Goal: Entertainment & Leisure: Consume media (video, audio)

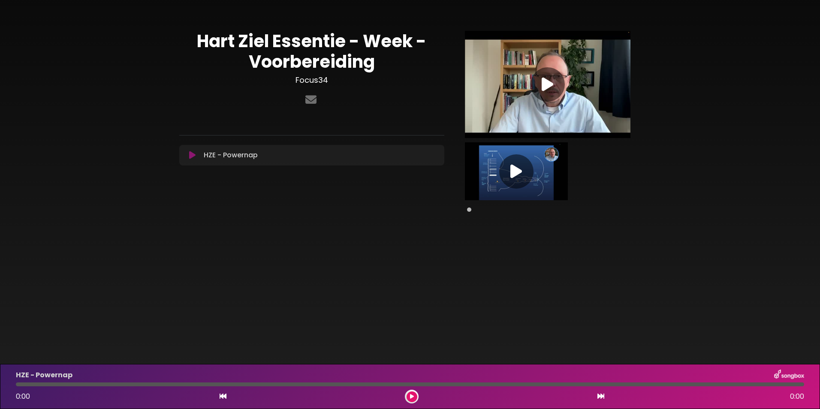
click at [548, 81] on icon at bounding box center [548, 84] width 12 height 15
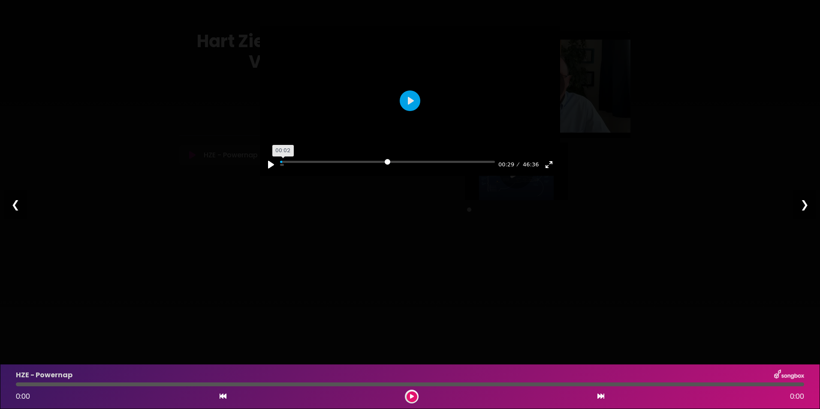
click at [283, 169] on input "Seek" at bounding box center [387, 165] width 215 height 8
click at [271, 172] on button "Pause Play" at bounding box center [271, 165] width 14 height 14
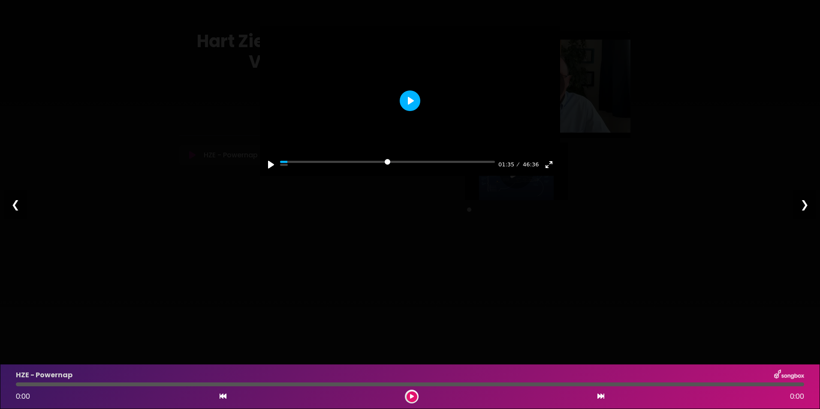
click at [409, 111] on button "Play" at bounding box center [410, 100] width 21 height 21
click at [548, 172] on button "Exit fullscreen Enter fullscreen" at bounding box center [549, 165] width 14 height 14
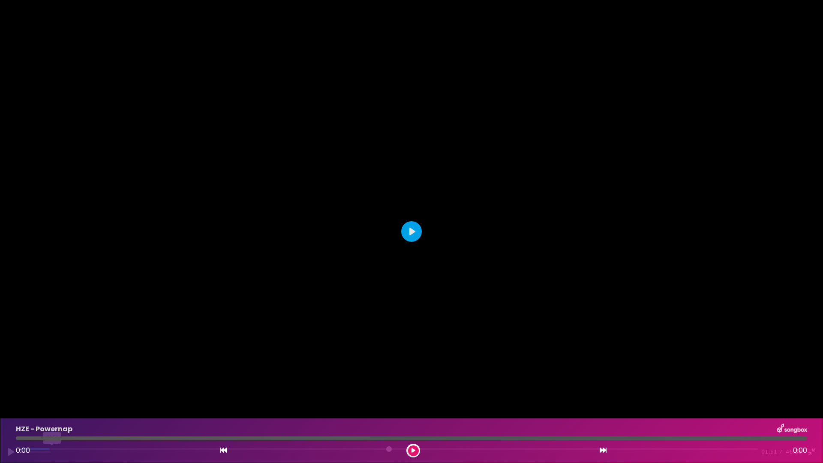
click at [52, 409] on input "Seek" at bounding box center [389, 452] width 738 height 8
click at [50, 409] on input "Seek" at bounding box center [389, 452] width 738 height 8
click at [51, 409] on input "Seek" at bounding box center [389, 452] width 738 height 8
click at [45, 409] on input "Seek" at bounding box center [389, 452] width 738 height 8
click at [12, 409] on button "Pause Play" at bounding box center [11, 452] width 14 height 14
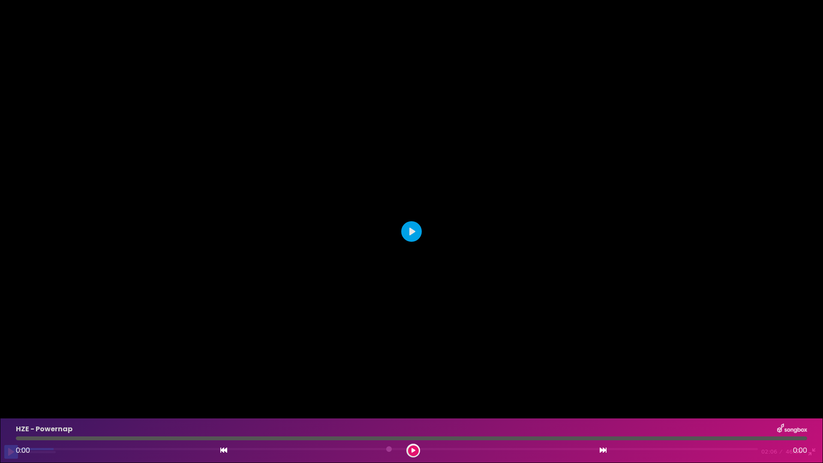
click at [10, 409] on button "Pause Play" at bounding box center [11, 452] width 14 height 14
click at [9, 409] on button "Pause Play" at bounding box center [11, 452] width 14 height 14
click at [60, 409] on input "Seek" at bounding box center [389, 452] width 738 height 8
click at [57, 409] on input "Seek" at bounding box center [389, 452] width 738 height 8
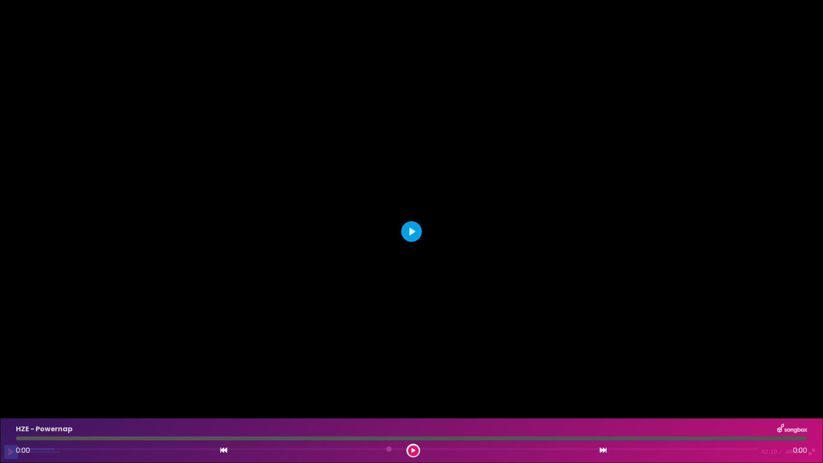
click at [11, 409] on button "Pause Play" at bounding box center [11, 452] width 14 height 14
click at [9, 409] on button "Pause Play" at bounding box center [11, 452] width 14 height 14
click at [67, 409] on input "Seek" at bounding box center [389, 452] width 738 height 8
click at [9, 409] on button "Pause Play" at bounding box center [11, 452] width 14 height 14
click at [12, 409] on button "Pause Play" at bounding box center [11, 452] width 14 height 14
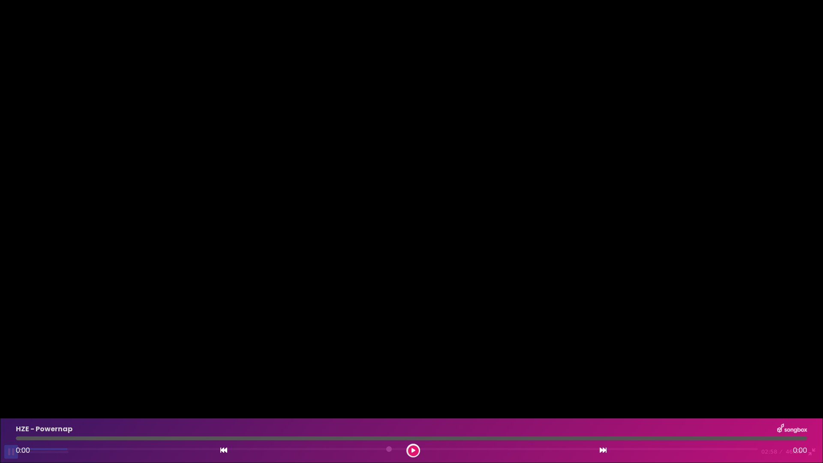
click at [12, 409] on button "Pause Play" at bounding box center [11, 452] width 14 height 14
click at [69, 409] on input "Seek" at bounding box center [389, 452] width 738 height 8
drag, startPoint x: 69, startPoint y: 449, endPoint x: 31, endPoint y: 453, distance: 38.3
click at [57, 409] on input "Seek" at bounding box center [389, 452] width 738 height 8
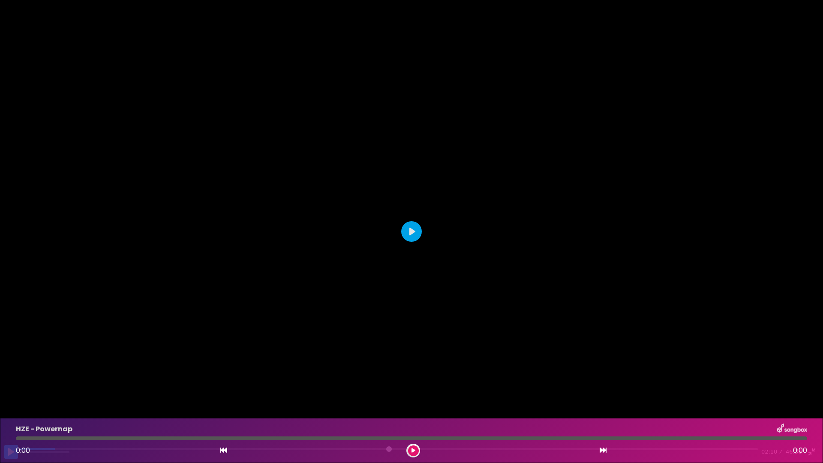
click at [9, 409] on button "Pause Play" at bounding box center [11, 452] width 14 height 14
click at [13, 409] on button "Pause Play" at bounding box center [11, 452] width 14 height 14
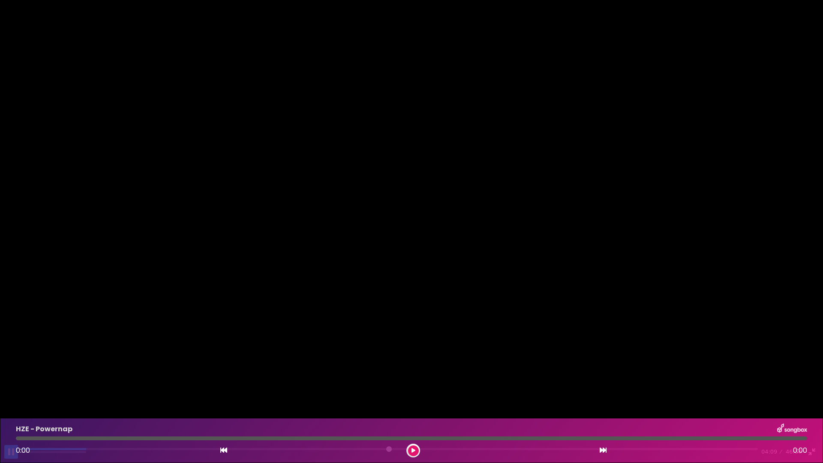
click at [9, 409] on button "Pause Play" at bounding box center [11, 452] width 14 height 14
drag, startPoint x: 88, startPoint y: 448, endPoint x: 69, endPoint y: 449, distance: 19.3
click at [80, 409] on input "Seek" at bounding box center [389, 452] width 738 height 8
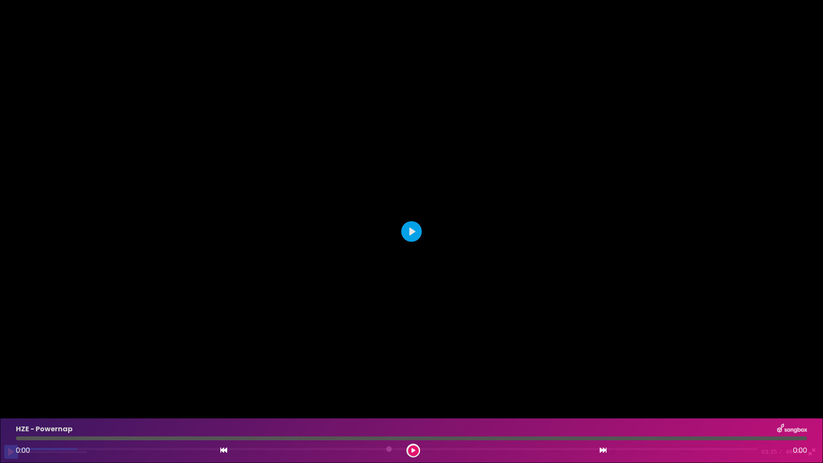
click at [12, 409] on button "Pause Play" at bounding box center [11, 452] width 14 height 14
click at [9, 409] on button "Pause Play" at bounding box center [11, 452] width 14 height 14
click at [11, 409] on button "Pause Play" at bounding box center [11, 452] width 14 height 14
click at [12, 409] on button "Pause Play" at bounding box center [11, 452] width 14 height 14
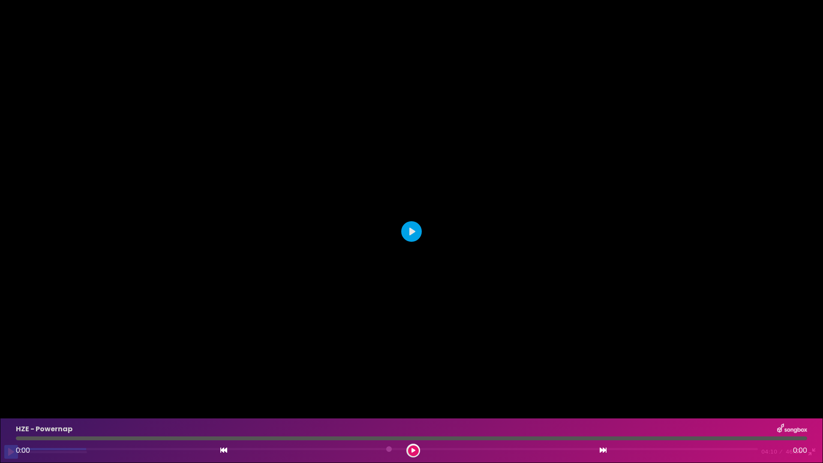
click at [12, 409] on button "Pause Play" at bounding box center [11, 452] width 14 height 14
click at [8, 409] on button "Pause Play" at bounding box center [11, 452] width 14 height 14
click at [10, 409] on button "Pause Play" at bounding box center [11, 452] width 14 height 14
click at [9, 409] on button "Pause Play" at bounding box center [11, 452] width 14 height 14
click at [11, 409] on button "Pause Play" at bounding box center [11, 452] width 14 height 14
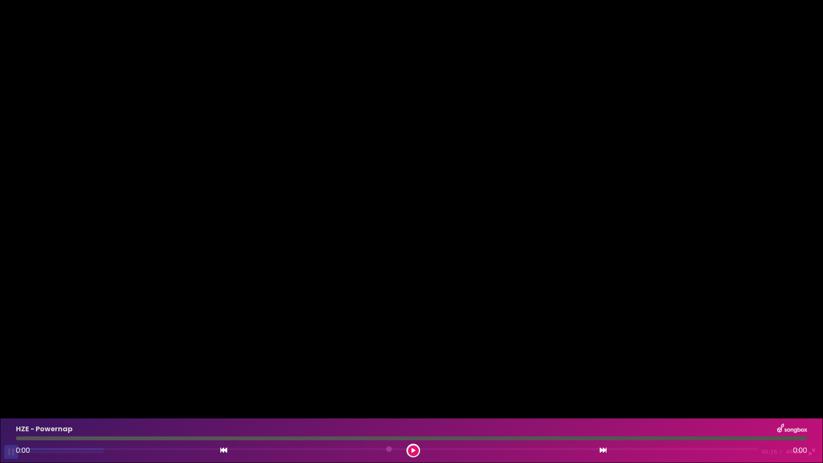
click at [11, 409] on button "Pause Play" at bounding box center [11, 452] width 14 height 14
click at [9, 409] on button "Pause Play" at bounding box center [11, 452] width 14 height 14
click at [11, 409] on button "Pause Play" at bounding box center [11, 452] width 14 height 14
drag, startPoint x: 149, startPoint y: 449, endPoint x: 136, endPoint y: 452, distance: 13.1
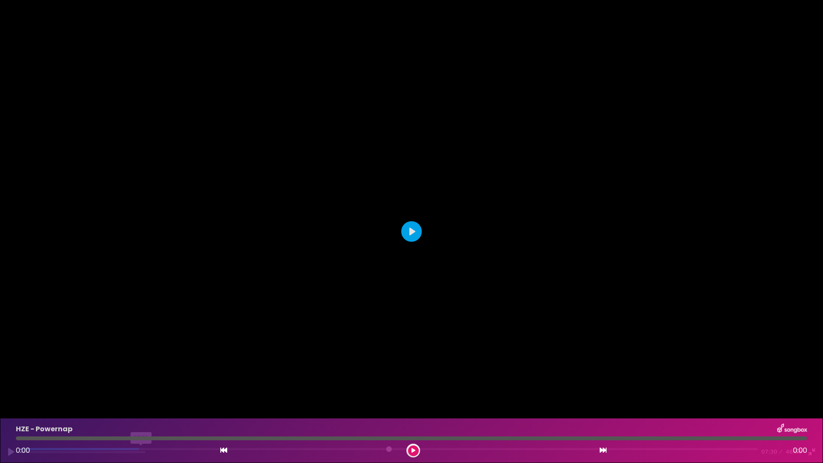
click at [142, 409] on input "Seek" at bounding box center [389, 452] width 738 height 8
click at [13, 409] on button "Pause Play" at bounding box center [11, 452] width 14 height 14
drag, startPoint x: 172, startPoint y: 450, endPoint x: 160, endPoint y: 449, distance: 12.9
click at [160, 409] on input "Seek" at bounding box center [389, 452] width 738 height 8
click at [13, 409] on button "Pause Play" at bounding box center [11, 452] width 14 height 14
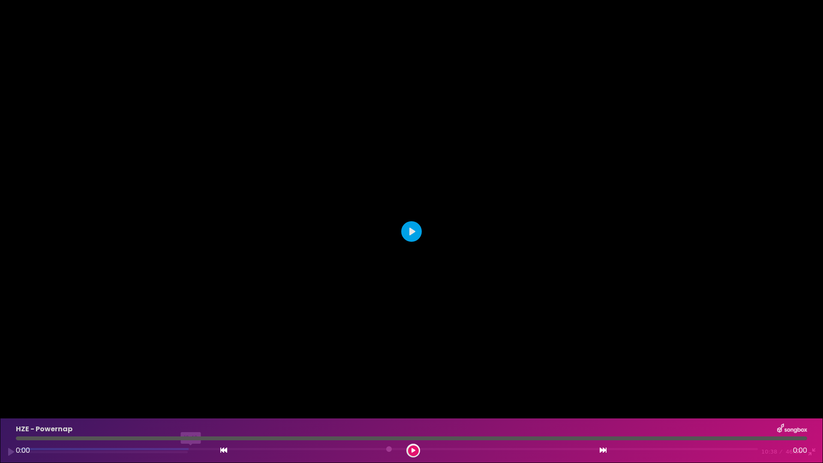
click at [192, 409] on input "Seek" at bounding box center [389, 452] width 738 height 8
drag, startPoint x: 192, startPoint y: 449, endPoint x: 103, endPoint y: 453, distance: 88.9
click at [166, 409] on input "Seek" at bounding box center [389, 452] width 738 height 8
click at [11, 409] on button "Pause Play" at bounding box center [11, 452] width 14 height 14
click at [12, 409] on button "Pause Play" at bounding box center [11, 452] width 14 height 14
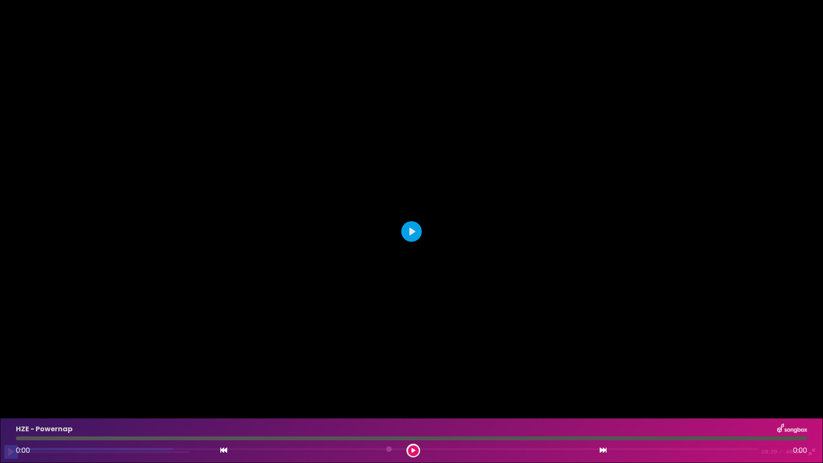
click at [9, 409] on button "Pause Play" at bounding box center [11, 452] width 14 height 14
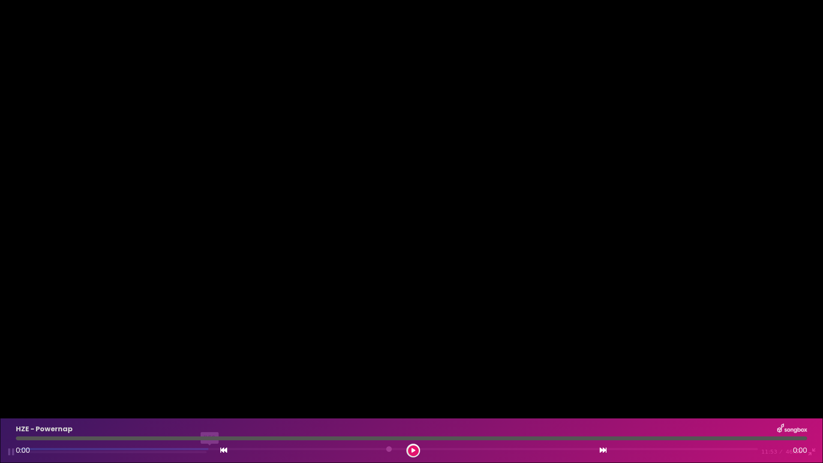
click at [211, 409] on input "Seek" at bounding box center [389, 452] width 738 height 8
drag, startPoint x: 211, startPoint y: 449, endPoint x: 200, endPoint y: 450, distance: 11.2
click at [200, 409] on input "Seek" at bounding box center [389, 452] width 738 height 8
click at [199, 409] on input "Seek" at bounding box center [389, 452] width 738 height 8
drag, startPoint x: 199, startPoint y: 451, endPoint x: 188, endPoint y: 453, distance: 10.6
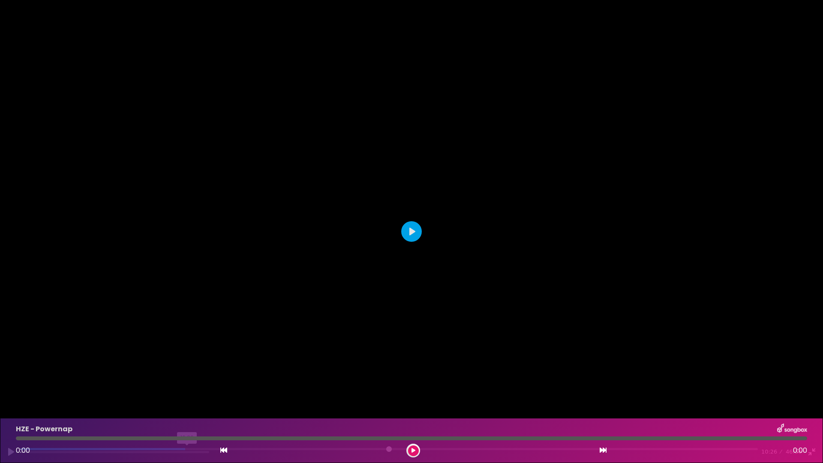
click at [188, 409] on input "Seek" at bounding box center [389, 452] width 738 height 8
click at [206, 409] on input "Seek" at bounding box center [389, 452] width 738 height 8
drag, startPoint x: 204, startPoint y: 448, endPoint x: 198, endPoint y: 449, distance: 6.2
click at [198, 409] on input "Seek" at bounding box center [389, 452] width 738 height 8
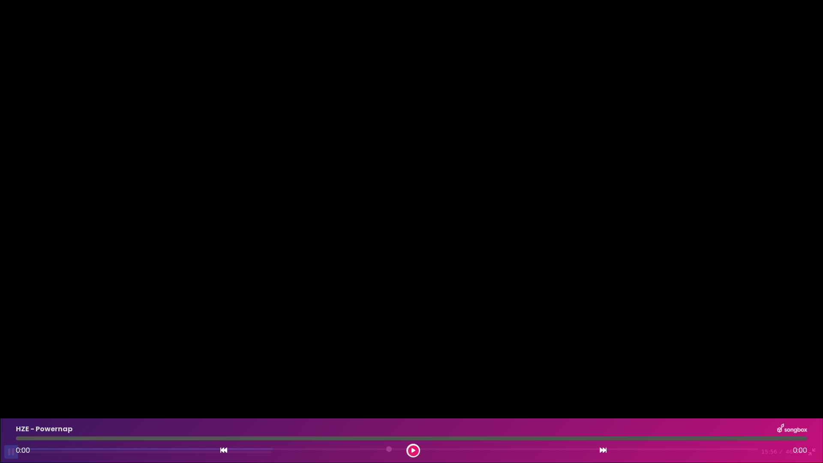
click at [10, 409] on button "Pause Play" at bounding box center [11, 452] width 14 height 14
click at [411, 229] on button "Play" at bounding box center [411, 231] width 21 height 21
click at [12, 409] on button "Pause Play" at bounding box center [11, 452] width 14 height 14
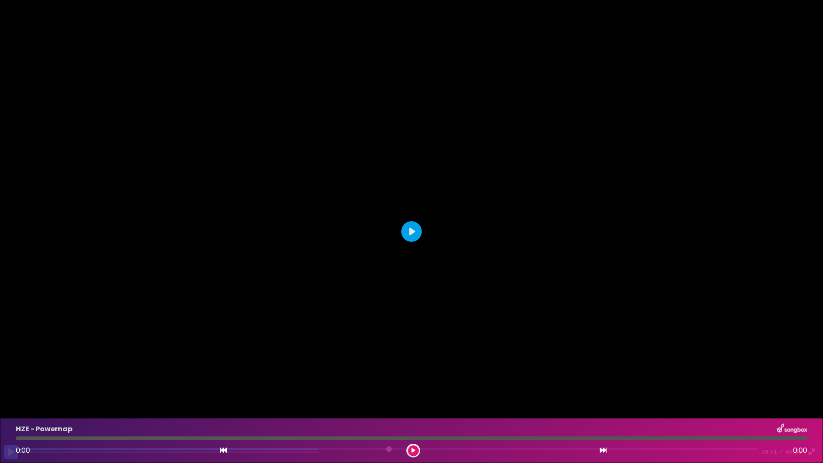
click at [12, 409] on button "Pause Play" at bounding box center [11, 452] width 14 height 14
click at [10, 409] on button "Pause Play" at bounding box center [11, 452] width 14 height 14
click at [413, 231] on button "Play" at bounding box center [411, 231] width 21 height 21
click at [12, 409] on button "Pause Play" at bounding box center [11, 452] width 14 height 14
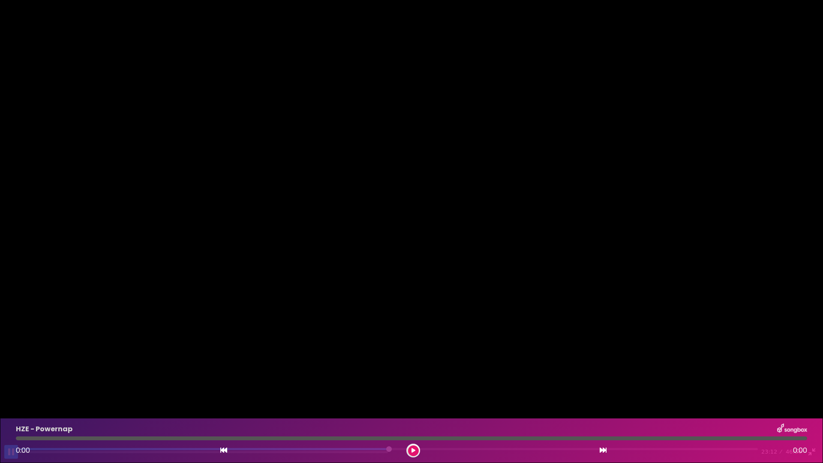
click at [12, 409] on button "Pause Play" at bounding box center [11, 452] width 14 height 14
click at [410, 229] on button "Play" at bounding box center [411, 231] width 21 height 21
click at [13, 409] on button "Pause Play" at bounding box center [11, 452] width 14 height 14
click at [11, 409] on button "Pause Play" at bounding box center [11, 452] width 14 height 14
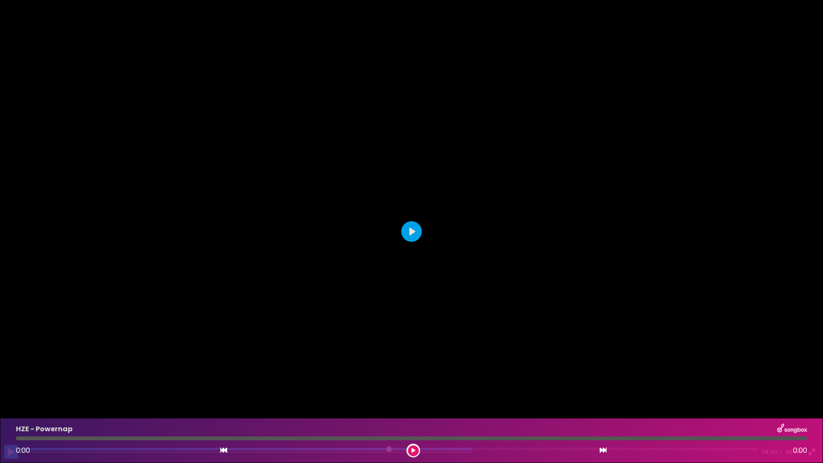
click at [11, 409] on button "Pause Play" at bounding box center [11, 452] width 14 height 14
click at [10, 409] on button "Pause Play" at bounding box center [11, 452] width 14 height 14
click at [500, 409] on input "Seek" at bounding box center [389, 452] width 738 height 8
drag, startPoint x: 500, startPoint y: 449, endPoint x: 481, endPoint y: 451, distance: 18.6
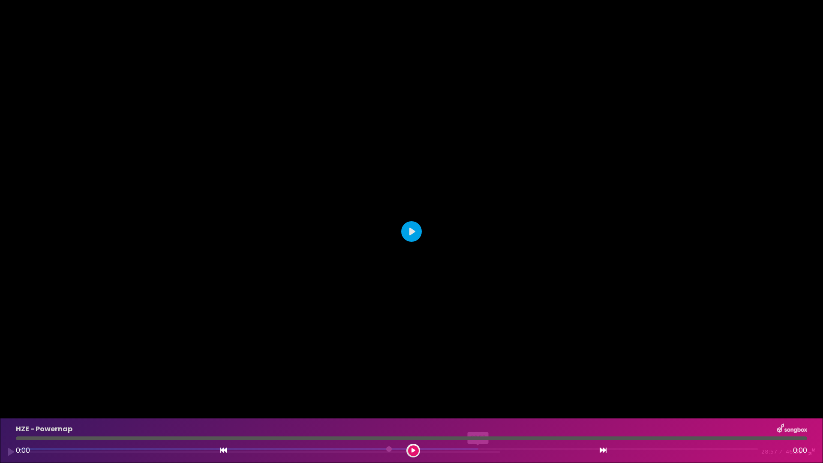
click at [481, 409] on input "Seek" at bounding box center [389, 452] width 738 height 8
click at [12, 409] on button "Pause Play" at bounding box center [11, 452] width 14 height 14
click at [10, 409] on button "Pause Play" at bounding box center [11, 452] width 14 height 14
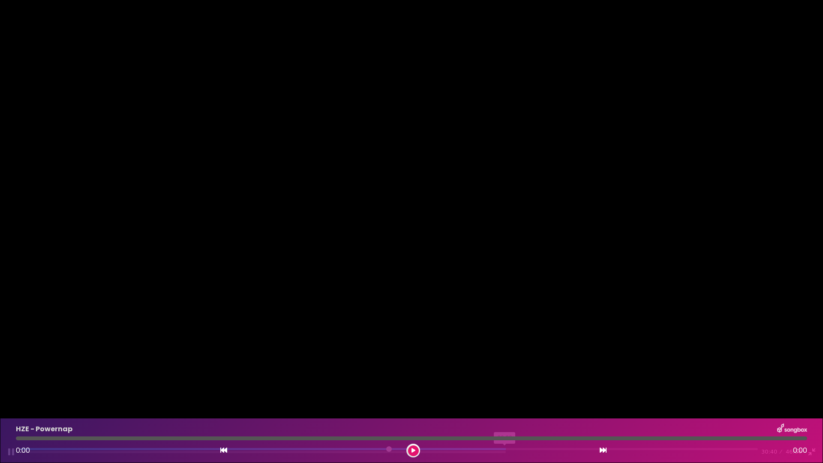
click at [509, 409] on input "Seek" at bounding box center [389, 452] width 738 height 8
drag, startPoint x: 509, startPoint y: 450, endPoint x: 480, endPoint y: 449, distance: 28.7
click at [480, 409] on input "Seek" at bounding box center [389, 452] width 738 height 8
click at [558, 409] on input "Seek" at bounding box center [389, 452] width 738 height 8
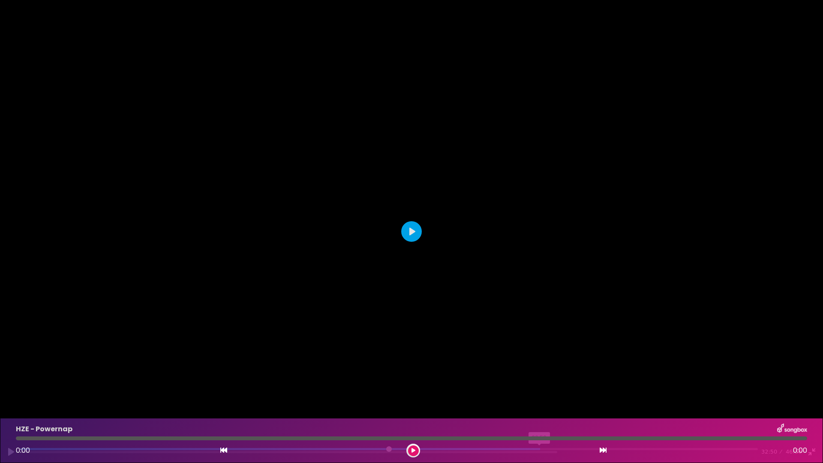
drag, startPoint x: 550, startPoint y: 449, endPoint x: 543, endPoint y: 449, distance: 6.9
click at [543, 409] on input "Seek" at bounding box center [389, 452] width 738 height 8
click at [577, 409] on input "Seek" at bounding box center [389, 452] width 738 height 8
drag, startPoint x: 577, startPoint y: 448, endPoint x: 565, endPoint y: 449, distance: 12.4
click at [565, 409] on input "Seek" at bounding box center [389, 452] width 738 height 8
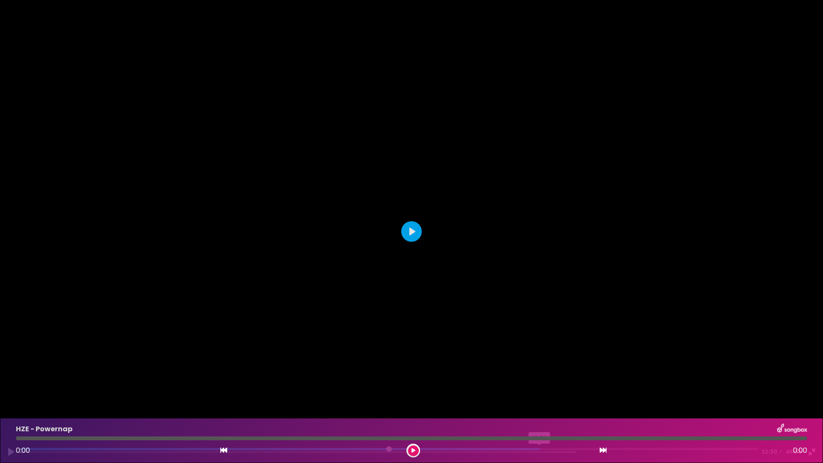
drag, startPoint x: 564, startPoint y: 449, endPoint x: 543, endPoint y: 449, distance: 21.0
click at [543, 409] on input "Seek" at bounding box center [389, 452] width 738 height 8
click at [9, 409] on button "Pause Play" at bounding box center [11, 452] width 14 height 14
click at [12, 409] on button "Pause Play" at bounding box center [11, 452] width 14 height 14
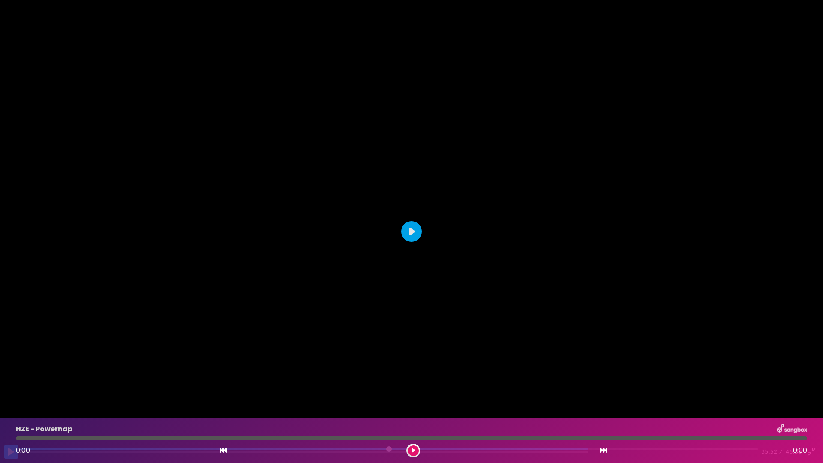
click at [11, 409] on button "Pause Play" at bounding box center [11, 452] width 14 height 14
click at [8, 409] on button "Pause Play" at bounding box center [11, 452] width 14 height 14
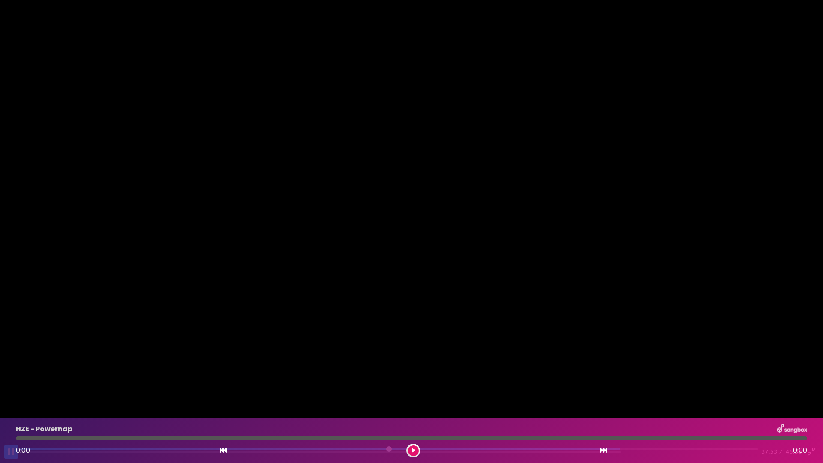
click at [9, 409] on button "Pause Play" at bounding box center [11, 452] width 14 height 14
click at [29, 409] on input "Seek" at bounding box center [389, 452] width 738 height 8
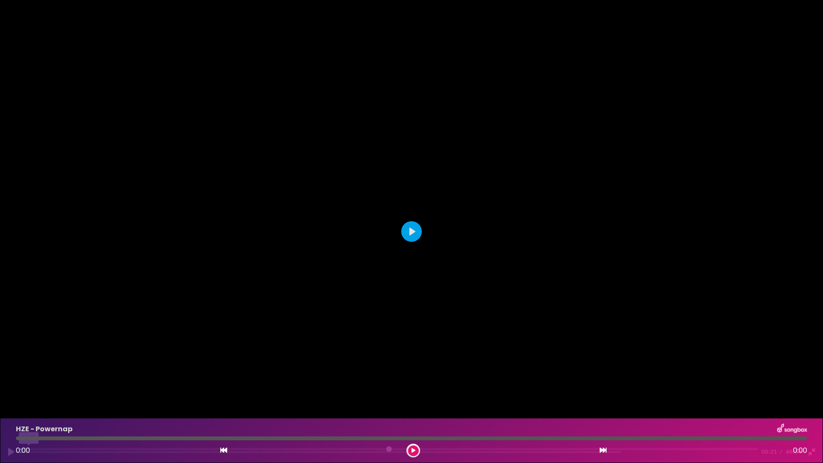
click at [29, 409] on input "Seek" at bounding box center [389, 452] width 738 height 8
click at [412, 232] on button "Play" at bounding box center [411, 231] width 21 height 21
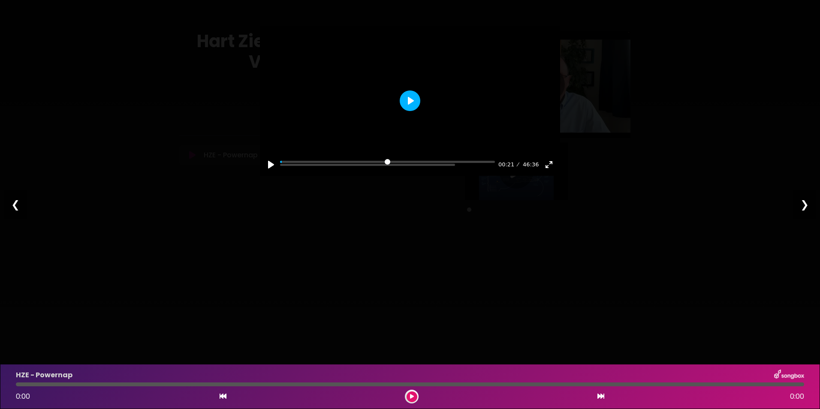
click at [410, 111] on button "Play" at bounding box center [410, 100] width 21 height 21
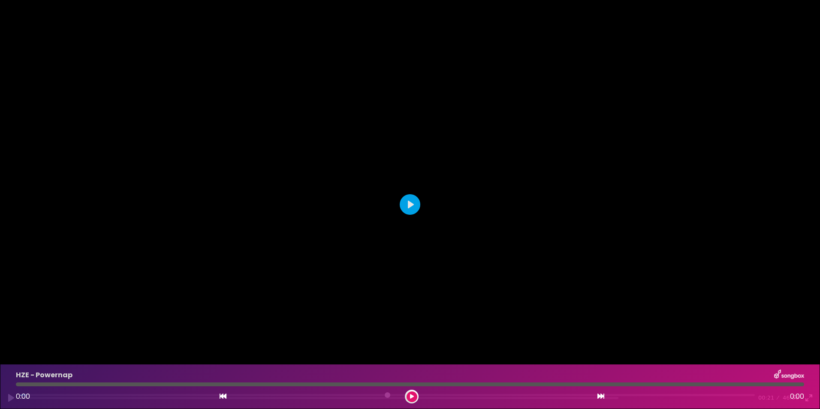
click at [411, 153] on div at bounding box center [410, 204] width 820 height 409
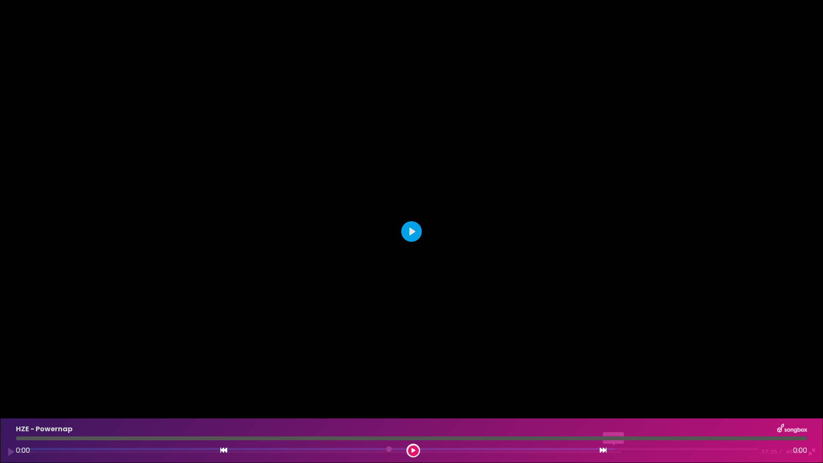
drag, startPoint x: 29, startPoint y: 449, endPoint x: 618, endPoint y: 463, distance: 589.9
click at [618, 409] on input "Seek" at bounding box center [389, 452] width 738 height 8
click at [13, 409] on button "Pause Play" at bounding box center [11, 452] width 14 height 14
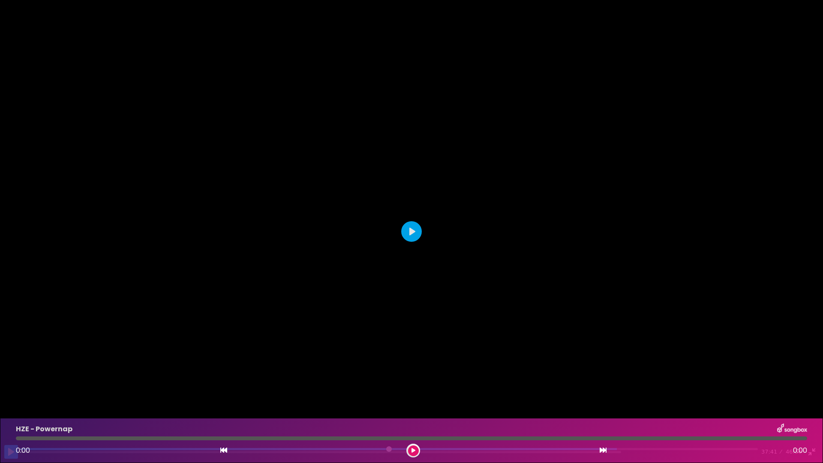
click at [11, 409] on button "Pause Play" at bounding box center [11, 452] width 14 height 14
click at [10, 409] on button "Pause Play" at bounding box center [11, 452] width 14 height 14
click at [633, 409] on input "Seek" at bounding box center [389, 452] width 738 height 8
drag, startPoint x: 633, startPoint y: 449, endPoint x: 624, endPoint y: 452, distance: 8.8
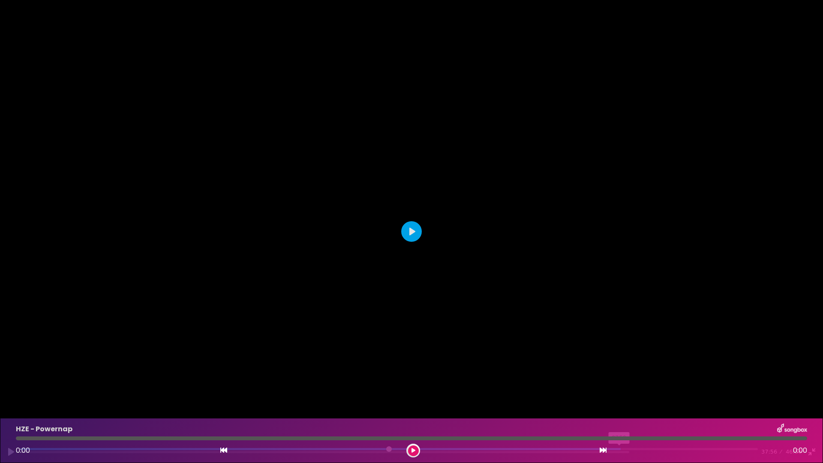
click at [624, 409] on input "Seek" at bounding box center [389, 452] width 738 height 8
click at [10, 409] on button "Pause Play" at bounding box center [11, 452] width 14 height 14
click at [11, 409] on button "Pause Play" at bounding box center [11, 452] width 14 height 14
drag, startPoint x: 657, startPoint y: 448, endPoint x: 630, endPoint y: 452, distance: 26.5
click at [630, 409] on input "Seek" at bounding box center [389, 452] width 738 height 8
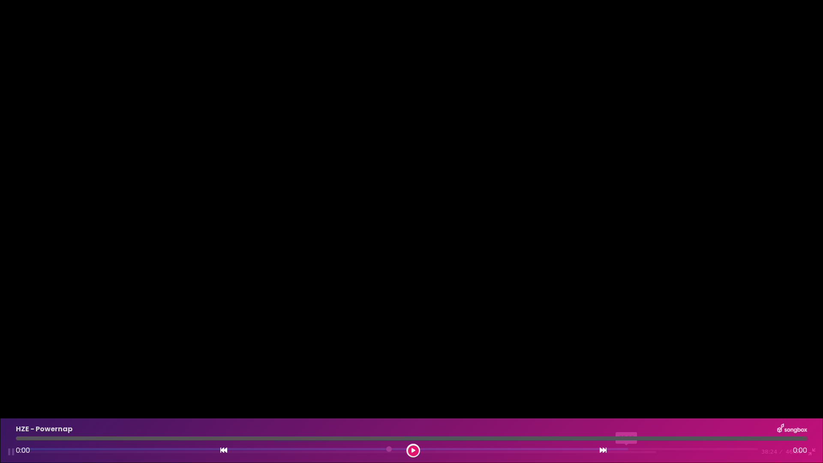
click at [631, 409] on input "Seek" at bounding box center [389, 452] width 738 height 8
drag, startPoint x: 631, startPoint y: 449, endPoint x: 602, endPoint y: 450, distance: 29.2
click at [602, 409] on input "Seek" at bounding box center [389, 452] width 738 height 8
drag, startPoint x: 685, startPoint y: 446, endPoint x: 667, endPoint y: 449, distance: 17.8
click at [667, 409] on input "Seek" at bounding box center [389, 452] width 738 height 8
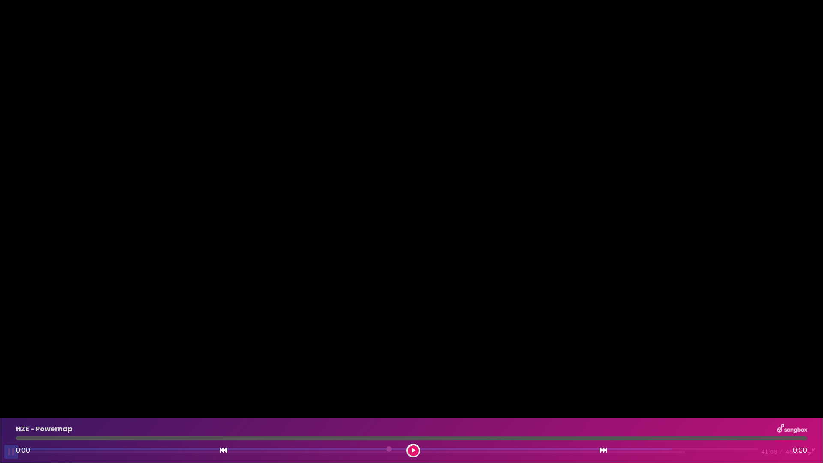
click at [10, 409] on button "Pause Play" at bounding box center [11, 452] width 14 height 14
click at [9, 409] on button "Pause Play" at bounding box center [11, 452] width 14 height 14
click at [10, 409] on button "Pause Play" at bounding box center [11, 452] width 14 height 14
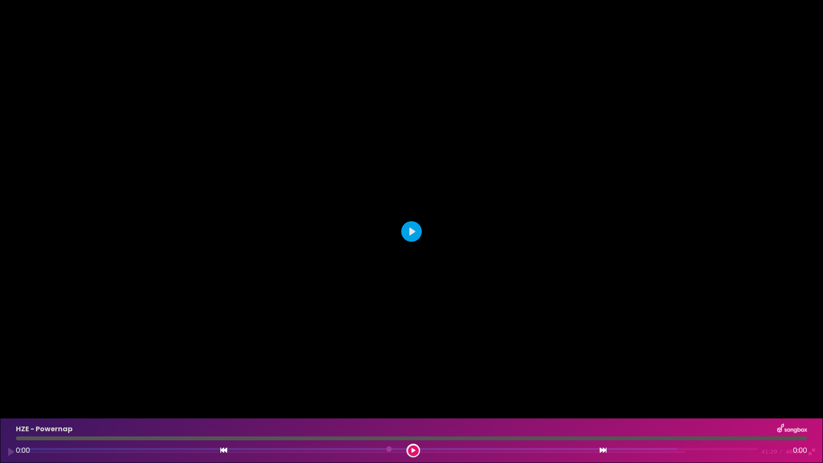
click at [74, 409] on div at bounding box center [411, 231] width 823 height 463
click at [75, 409] on div at bounding box center [411, 231] width 823 height 463
click at [411, 231] on button "Play" at bounding box center [411, 231] width 21 height 21
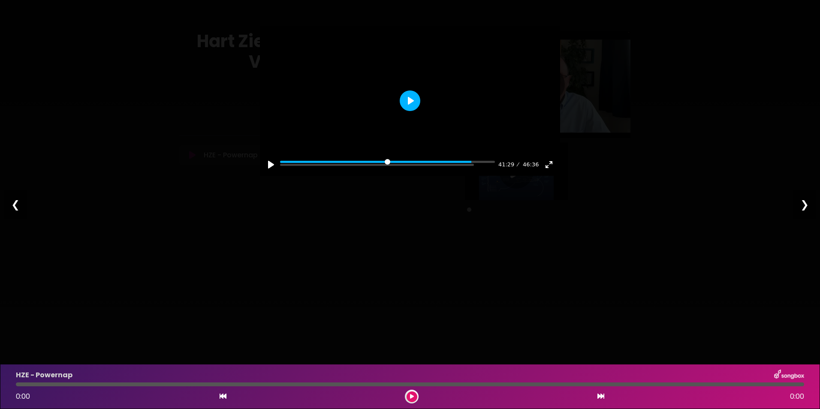
click at [407, 111] on button "Play" at bounding box center [410, 100] width 21 height 21
click at [548, 172] on button "Exit fullscreen Enter fullscreen" at bounding box center [549, 165] width 14 height 14
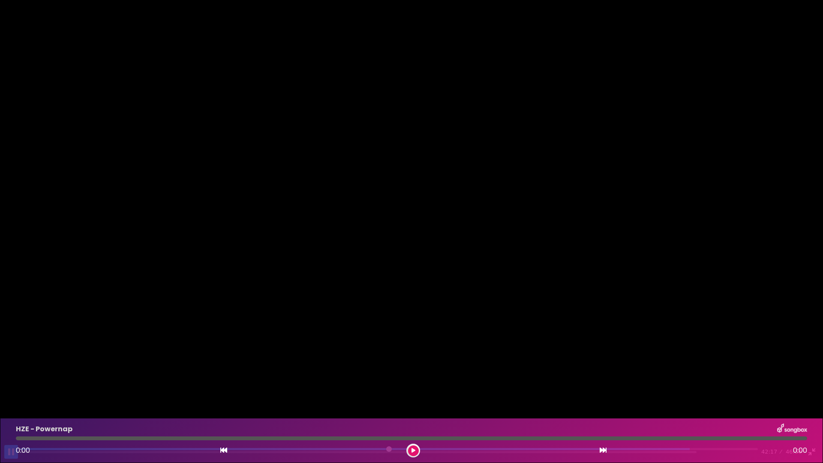
click at [12, 409] on button "Pause Play" at bounding box center [11, 452] width 14 height 14
click at [410, 230] on button "Play" at bounding box center [411, 231] width 21 height 21
click at [12, 409] on button "Pause Play" at bounding box center [11, 452] width 14 height 14
click at [8, 409] on button "Pause Play" at bounding box center [11, 452] width 14 height 14
click at [704, 409] on input "Seek" at bounding box center [389, 452] width 738 height 8
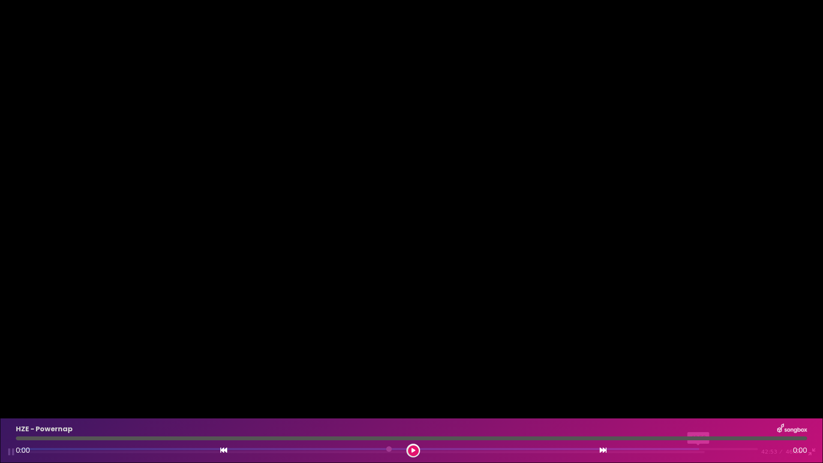
click at [704, 409] on input "Seek" at bounding box center [389, 452] width 738 height 8
drag, startPoint x: 704, startPoint y: 449, endPoint x: 688, endPoint y: 451, distance: 16.4
click at [688, 409] on input "Seek" at bounding box center [389, 452] width 738 height 8
click at [11, 409] on button "Pause Play" at bounding box center [11, 452] width 14 height 14
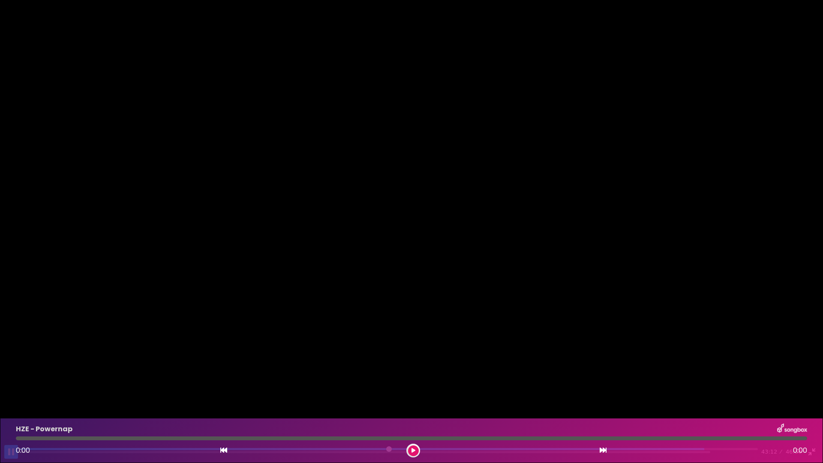
click at [11, 409] on button "Pause Play" at bounding box center [11, 452] width 14 height 14
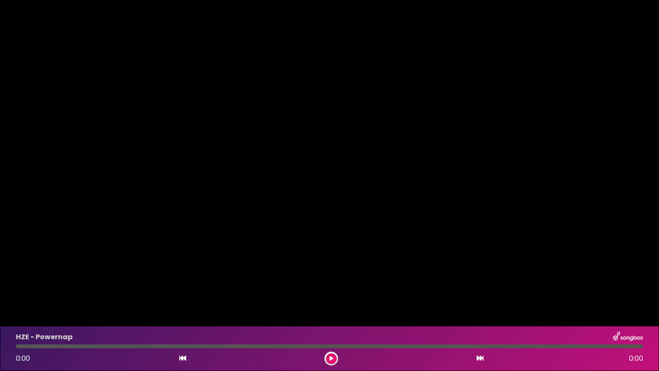
click at [9, 359] on div at bounding box center [329, 185] width 659 height 371
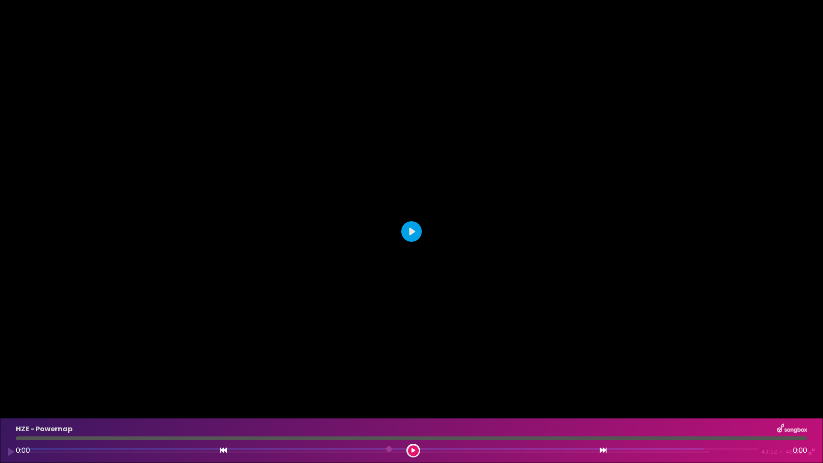
click at [779, 82] on div at bounding box center [411, 231] width 823 height 463
click at [12, 409] on button "Pause Play" at bounding box center [11, 452] width 14 height 14
click at [10, 409] on button "Pause Play" at bounding box center [11, 452] width 14 height 14
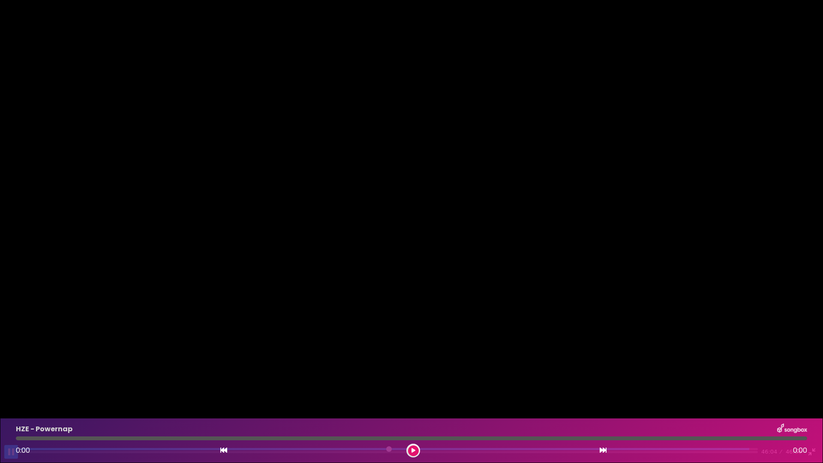
click at [12, 409] on button "Pause Play" at bounding box center [11, 452] width 14 height 14
click at [751, 409] on input "Seek" at bounding box center [389, 452] width 738 height 8
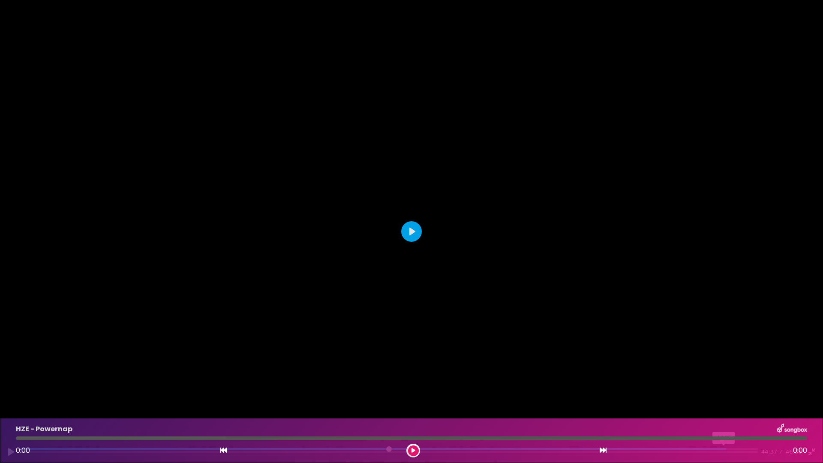
drag, startPoint x: 751, startPoint y: 449, endPoint x: 729, endPoint y: 451, distance: 21.9
click at [729, 409] on input "Seek" at bounding box center [389, 452] width 738 height 8
click at [412, 230] on button "Play" at bounding box center [411, 231] width 21 height 21
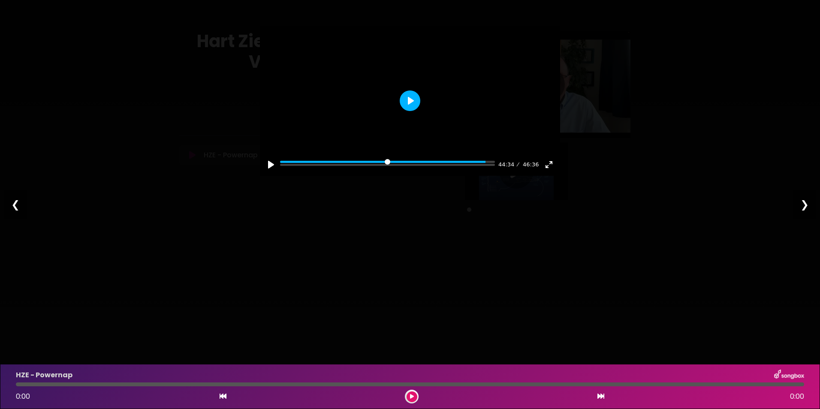
click at [407, 111] on button "Play" at bounding box center [410, 100] width 21 height 21
click at [549, 172] on button "Exit fullscreen Enter fullscreen" at bounding box center [549, 165] width 14 height 14
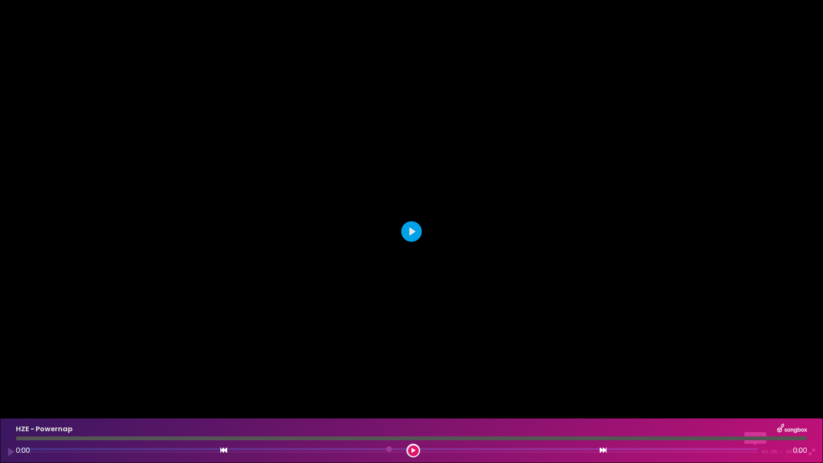
click at [758, 409] on input "Seek" at bounding box center [389, 452] width 738 height 8
drag, startPoint x: 761, startPoint y: 450, endPoint x: 741, endPoint y: 452, distance: 20.7
click at [741, 409] on input "Seek" at bounding box center [389, 452] width 738 height 8
click at [410, 231] on button "Play" at bounding box center [411, 231] width 21 height 21
click at [10, 409] on button "Pause Play" at bounding box center [11, 452] width 14 height 14
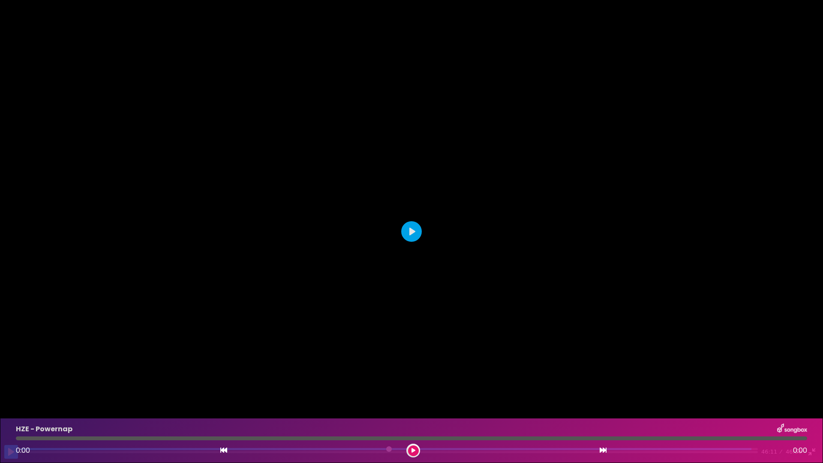
click at [9, 409] on button "Pause Play" at bounding box center [11, 452] width 14 height 14
click at [10, 409] on button "Pause Play" at bounding box center [11, 452] width 14 height 14
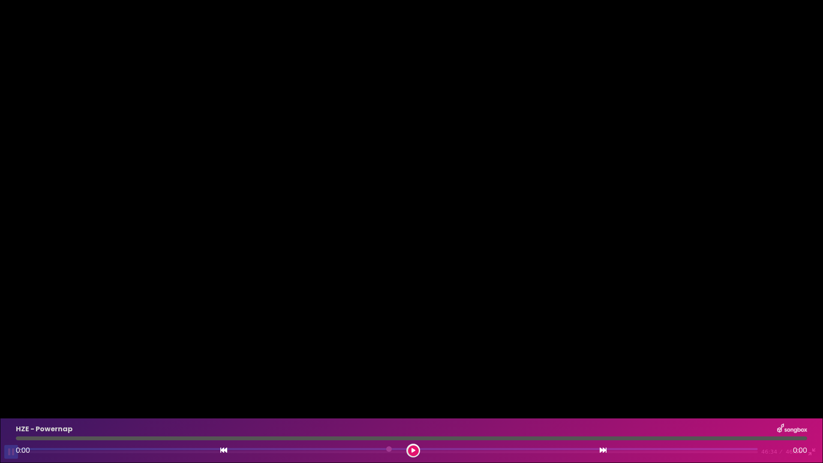
click at [12, 409] on button "Pause Play" at bounding box center [11, 452] width 14 height 14
drag, startPoint x: 763, startPoint y: 449, endPoint x: 755, endPoint y: 451, distance: 7.4
click at [755, 409] on input "Seek" at bounding box center [389, 452] width 738 height 8
click at [11, 409] on button "Pause Play" at bounding box center [11, 452] width 14 height 14
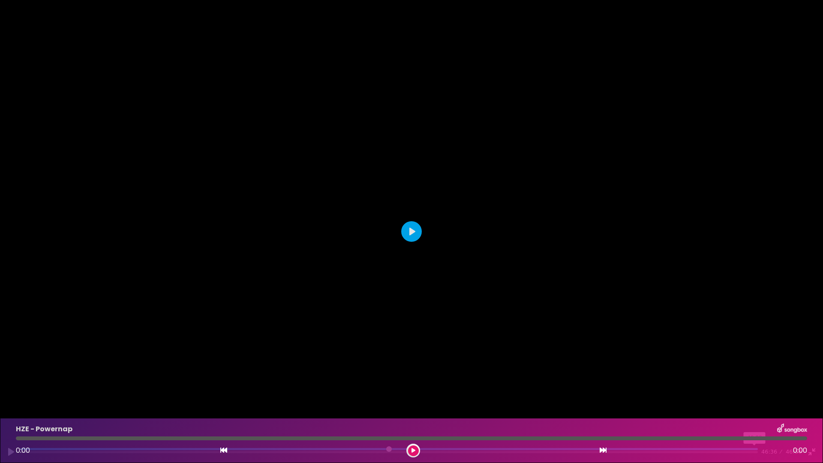
click at [758, 409] on input "Seek" at bounding box center [389, 452] width 738 height 8
drag, startPoint x: 760, startPoint y: 450, endPoint x: 704, endPoint y: 449, distance: 56.6
click at [704, 409] on input "Seek" at bounding box center [389, 452] width 738 height 8
drag, startPoint x: 446, startPoint y: 450, endPoint x: 206, endPoint y: 447, distance: 240.2
click at [278, 409] on input "Seek" at bounding box center [389, 452] width 738 height 8
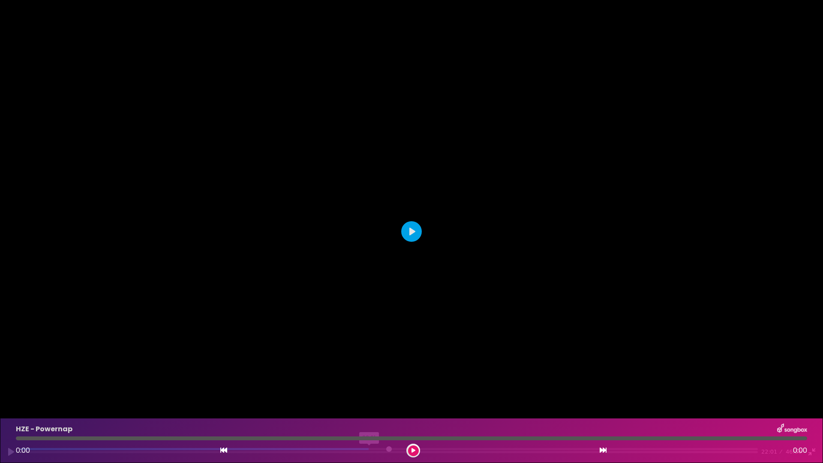
click at [259, 409] on div "Pause Play % buffered 22:01 22:01 46:36 Exit fullscreen Enter fullscreen" at bounding box center [411, 446] width 823 height 33
drag, startPoint x: 206, startPoint y: 447, endPoint x: 114, endPoint y: 449, distance: 91.8
click at [166, 409] on div "Pause Play % buffered 15:37 16:07 46:36 Exit fullscreen Enter fullscreen" at bounding box center [411, 446] width 823 height 33
click at [147, 409] on input "Seek" at bounding box center [389, 452] width 738 height 8
click at [124, 409] on input "Seek" at bounding box center [389, 452] width 738 height 8
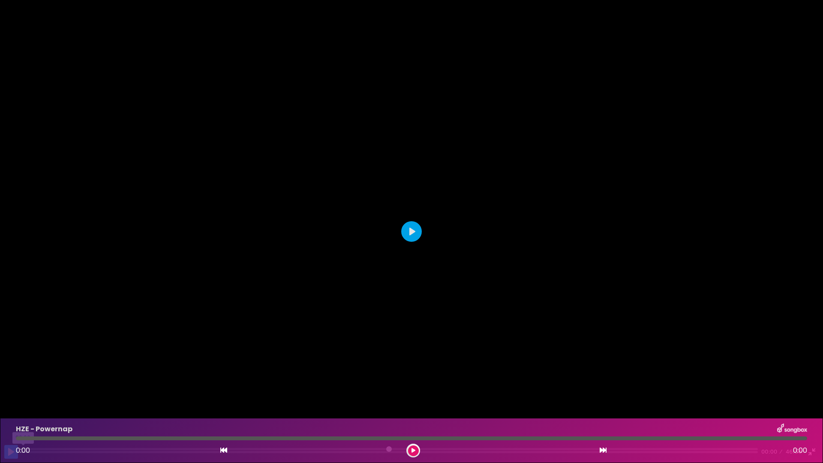
drag, startPoint x: 114, startPoint y: 449, endPoint x: 11, endPoint y: 455, distance: 103.1
click at [20, 409] on input "Seek" at bounding box center [389, 452] width 738 height 8
click at [9, 409] on button "Pause Play" at bounding box center [11, 452] width 14 height 14
type input "****"
click at [333, 196] on div at bounding box center [411, 231] width 823 height 463
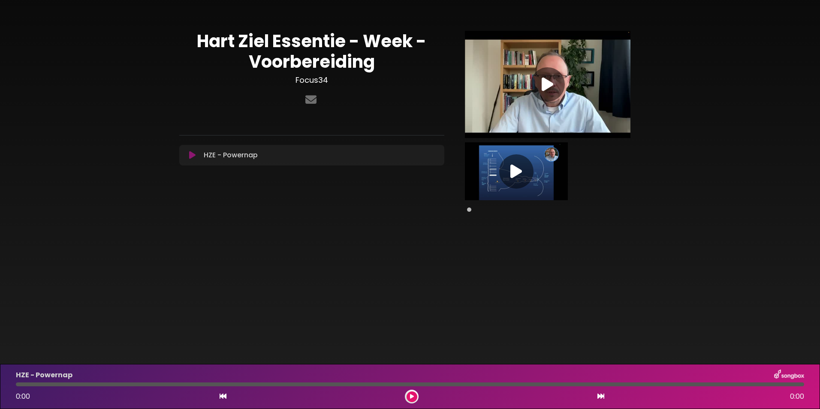
click at [516, 170] on icon at bounding box center [516, 171] width 12 height 15
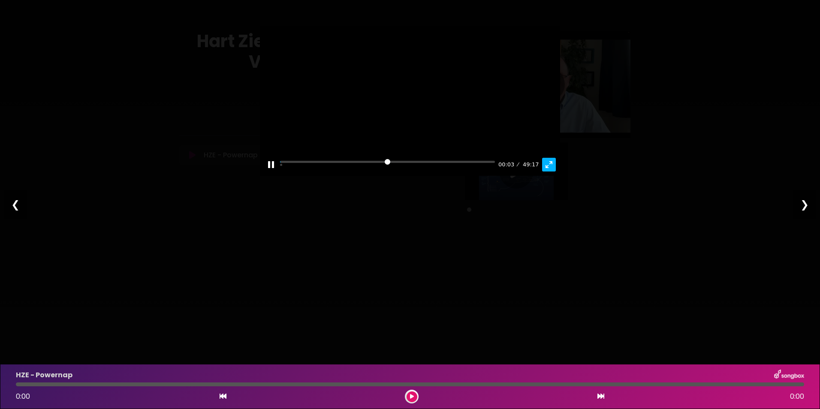
click at [551, 172] on button "Exit fullscreen Enter fullscreen" at bounding box center [549, 165] width 14 height 14
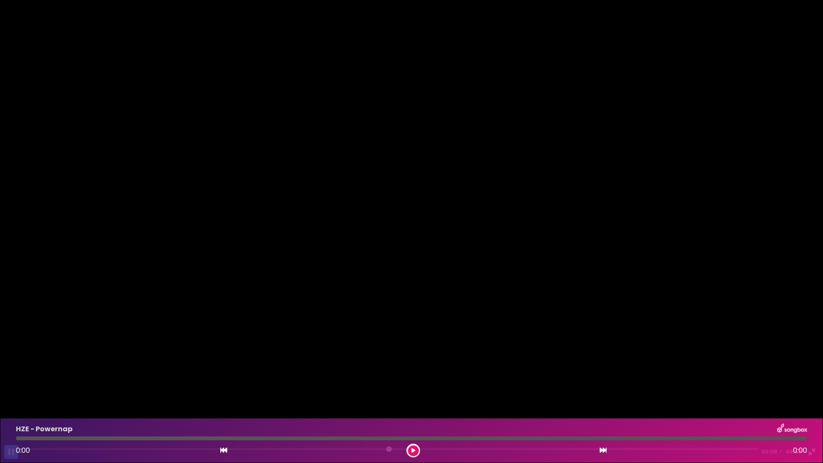
click at [12, 409] on button "Pause Play" at bounding box center [11, 452] width 14 height 14
click at [11, 409] on button "Pause Play" at bounding box center [11, 452] width 14 height 14
click at [9, 409] on button "Pause Play" at bounding box center [11, 452] width 14 height 14
click at [100, 409] on input "Seek" at bounding box center [389, 452] width 738 height 8
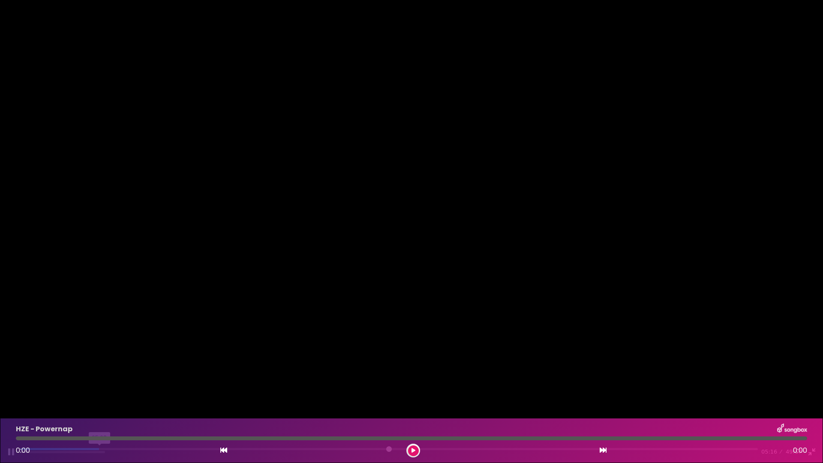
click at [100, 409] on input "Seek" at bounding box center [389, 452] width 738 height 8
drag, startPoint x: 100, startPoint y: 448, endPoint x: 81, endPoint y: 449, distance: 18.9
click at [81, 409] on input "Seek" at bounding box center [389, 452] width 738 height 8
click at [161, 409] on input "Seek" at bounding box center [389, 452] width 738 height 8
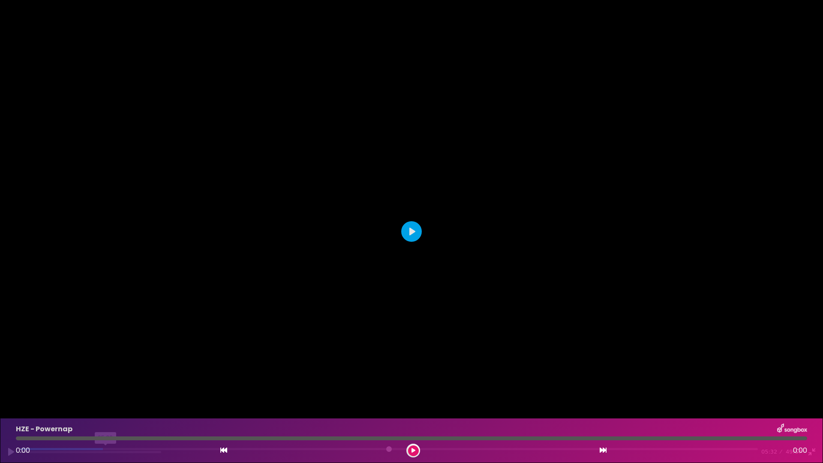
drag, startPoint x: 161, startPoint y: 448, endPoint x: 106, endPoint y: 445, distance: 55.4
click at [106, 409] on input "Seek" at bounding box center [389, 452] width 738 height 8
click at [12, 409] on button "Pause Play" at bounding box center [11, 452] width 14 height 14
click at [411, 228] on button "Play" at bounding box center [411, 231] width 21 height 21
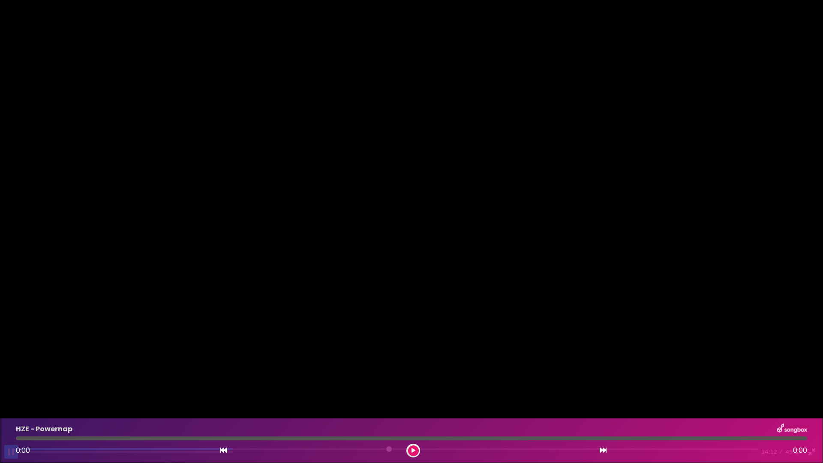
click at [10, 409] on button "Pause Play" at bounding box center [11, 452] width 14 height 14
click at [12, 214] on div at bounding box center [411, 231] width 823 height 463
click at [239, 409] on input "Seek" at bounding box center [389, 452] width 738 height 8
drag, startPoint x: 239, startPoint y: 449, endPoint x: 226, endPoint y: 449, distance: 13.3
click at [226, 409] on input "Seek" at bounding box center [389, 452] width 738 height 8
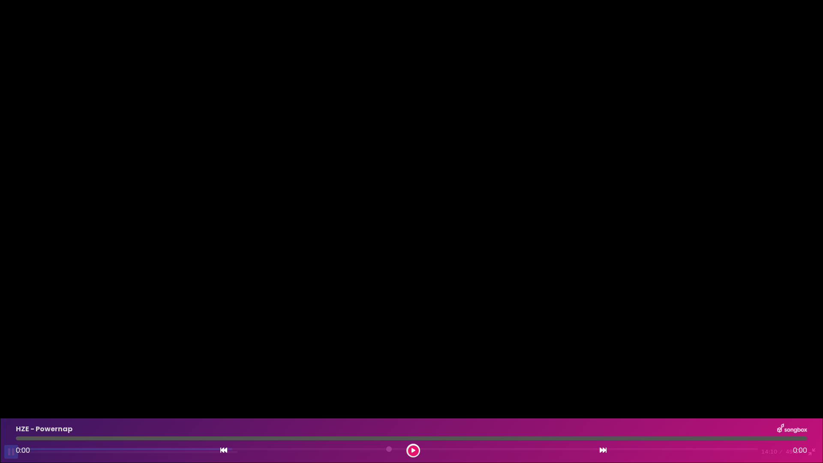
click at [10, 409] on button "Pause Play" at bounding box center [11, 452] width 14 height 14
click at [409, 231] on button "Play" at bounding box center [411, 231] width 21 height 21
click at [9, 409] on button "Pause Play" at bounding box center [11, 452] width 14 height 14
click at [10, 409] on button "Pause Play" at bounding box center [11, 452] width 14 height 14
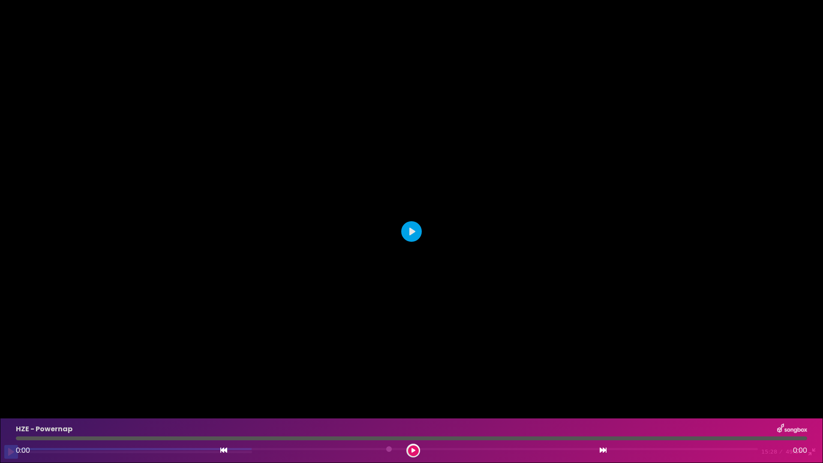
click at [10, 409] on button "Pause Play" at bounding box center [11, 452] width 14 height 14
click at [11, 409] on button "Pause Play" at bounding box center [11, 452] width 14 height 14
click at [13, 409] on button "Pause Play" at bounding box center [11, 452] width 14 height 14
click at [9, 409] on button "Pause Play" at bounding box center [11, 452] width 14 height 14
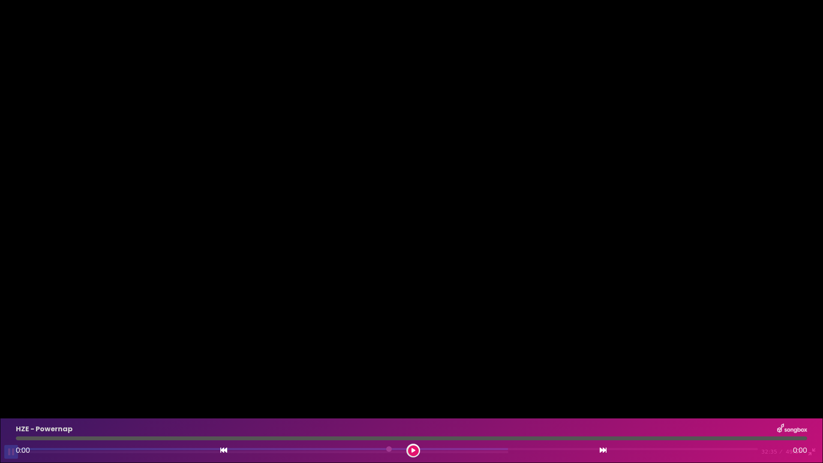
click at [11, 409] on button "Pause Play" at bounding box center [11, 452] width 14 height 14
click at [9, 409] on button "Pause Play" at bounding box center [11, 452] width 14 height 14
click at [595, 409] on input "Seek" at bounding box center [389, 452] width 738 height 8
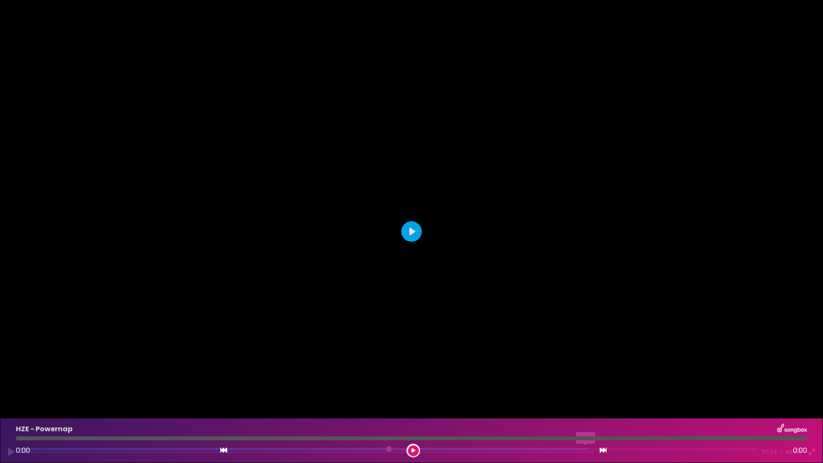
drag, startPoint x: 595, startPoint y: 448, endPoint x: 590, endPoint y: 450, distance: 5.0
click at [590, 409] on input "Seek" at bounding box center [389, 452] width 738 height 8
click at [11, 409] on button "Pause Play" at bounding box center [11, 452] width 14 height 14
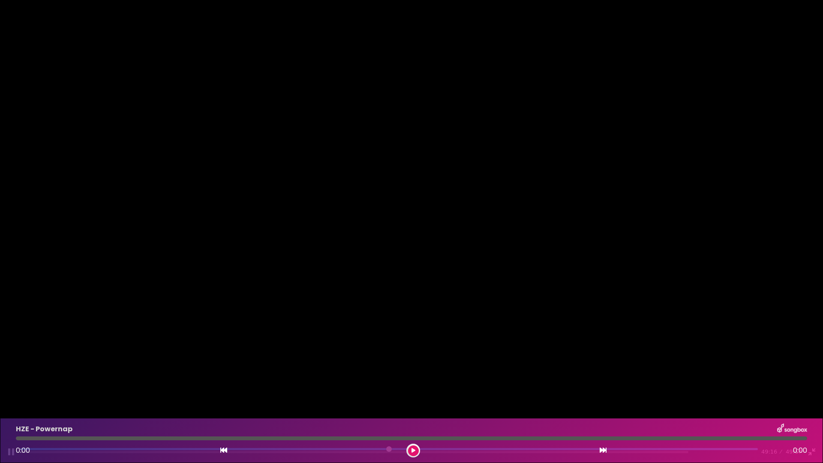
type input "***"
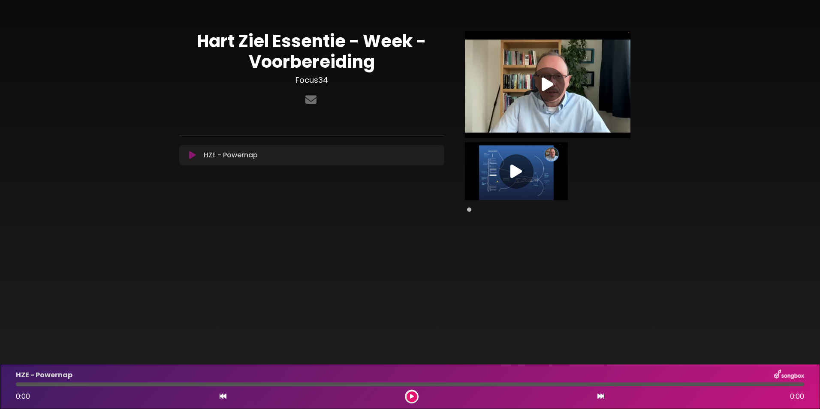
click at [247, 156] on p "HZE - Powernap Loading Track..." at bounding box center [231, 155] width 54 height 10
click at [194, 154] on icon at bounding box center [192, 155] width 6 height 9
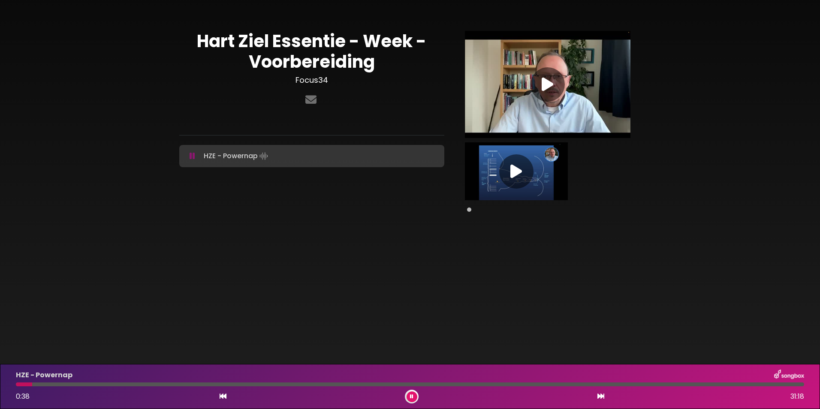
click at [412, 395] on icon at bounding box center [411, 396] width 3 height 5
